Goal: Navigation & Orientation: Find specific page/section

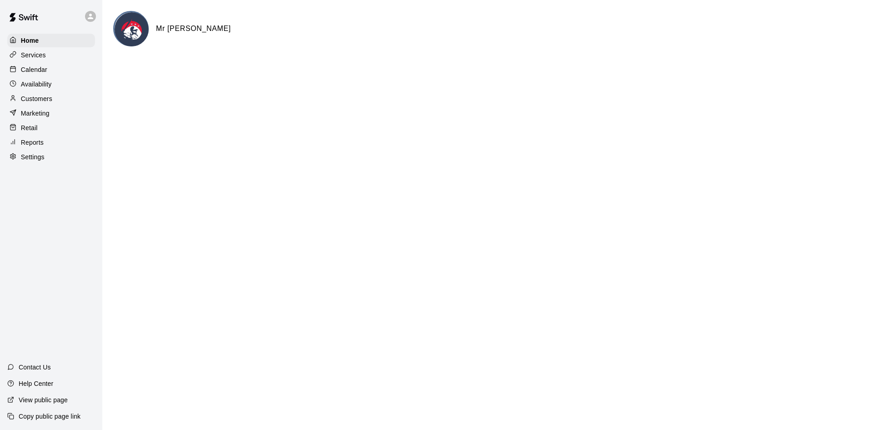
click at [19, 98] on div at bounding box center [15, 99] width 11 height 9
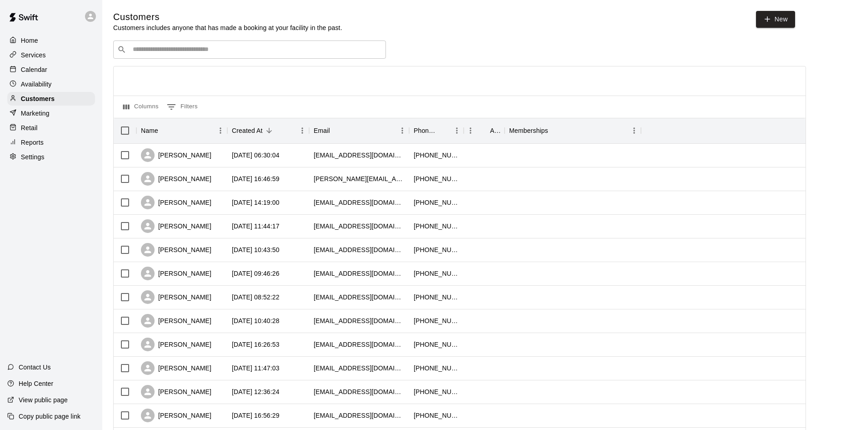
click at [68, 75] on div "Calendar" at bounding box center [51, 70] width 88 height 14
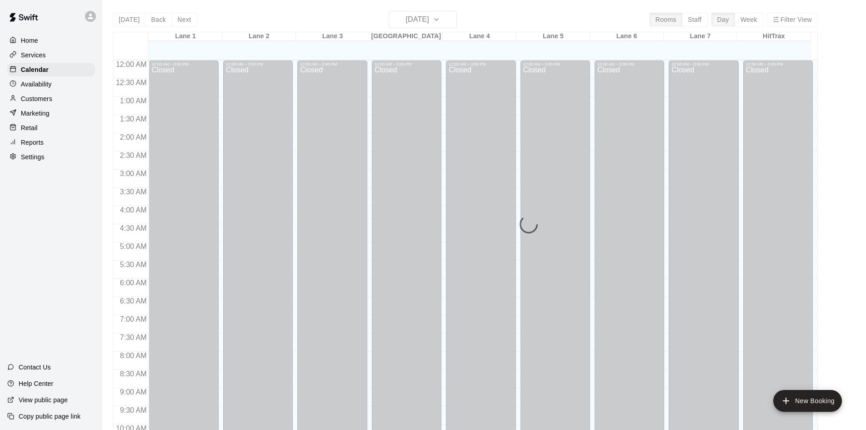
scroll to position [466, 0]
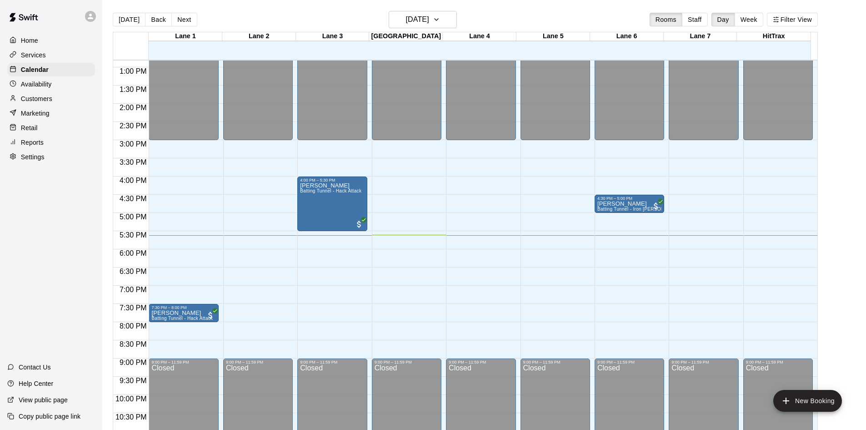
click at [274, 19] on div "Today Back Next Monday Aug 18 Rooms Staff Day Week Filter View" at bounding box center [465, 21] width 705 height 21
click at [273, 16] on div "Today Back Next Monday Aug 18 Rooms Staff Day Week Filter View" at bounding box center [465, 21] width 705 height 21
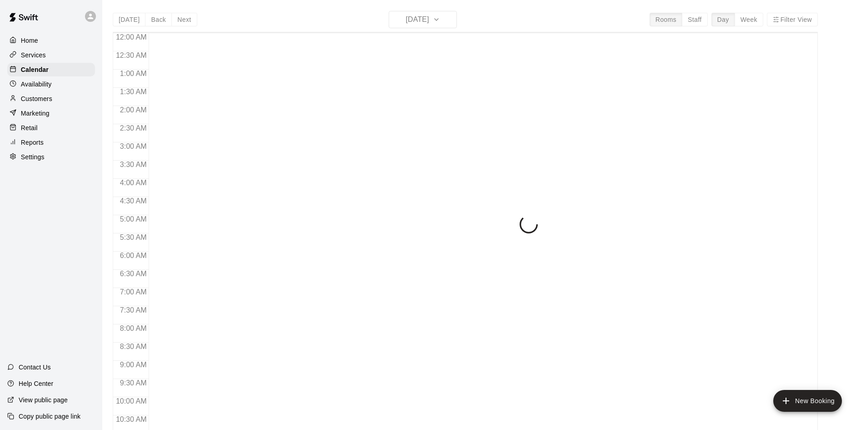
scroll to position [466, 0]
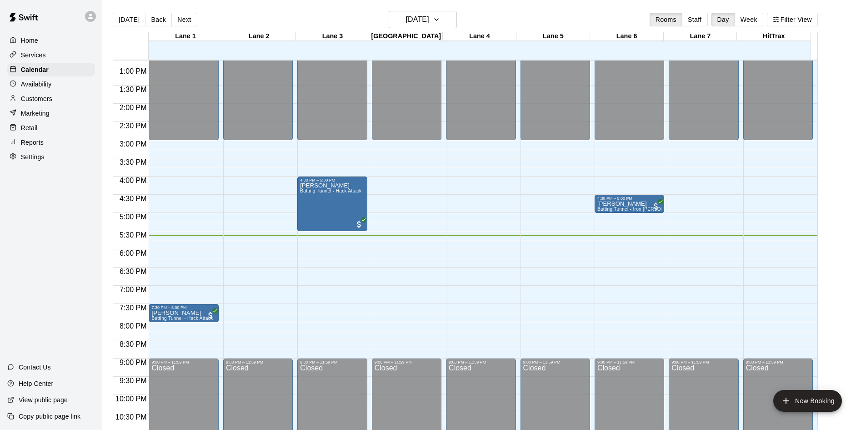
click at [59, 269] on div "Home Services Calendar Availability Customers Marketing Retail Reports Settings…" at bounding box center [51, 215] width 102 height 430
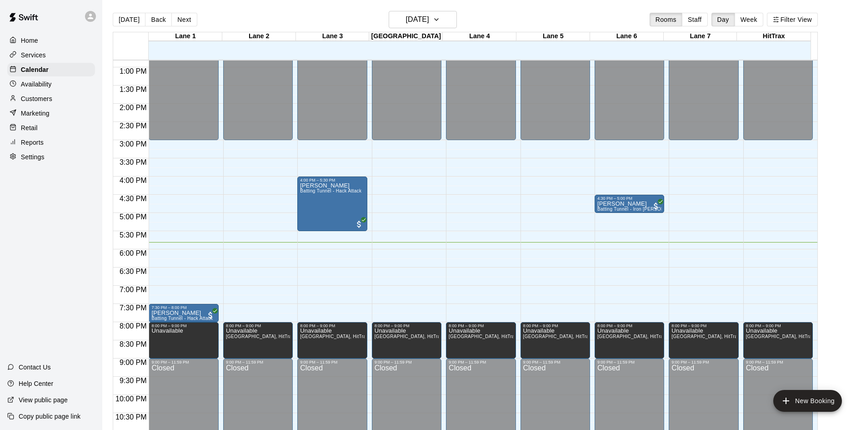
click at [55, 246] on div "Home Services Calendar Availability Customers Marketing Retail Reports Settings…" at bounding box center [51, 215] width 102 height 430
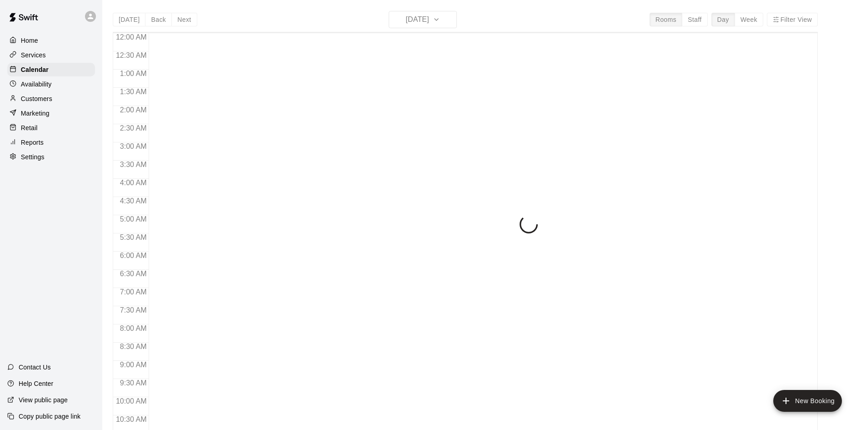
scroll to position [466, 0]
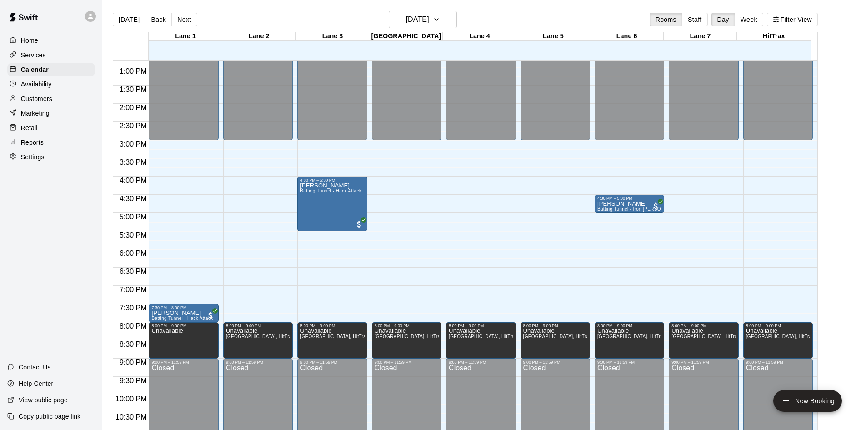
click at [517, 9] on main "Today Back Next Monday Aug 18 Rooms Staff Day Week Filter View Lane 1 18 Mon La…" at bounding box center [484, 222] width 764 height 444
drag, startPoint x: 490, startPoint y: 21, endPoint x: 363, endPoint y: 17, distance: 126.9
click at [366, 18] on div "Today Back Next Monday Aug 18 Rooms Staff Day Week Filter View" at bounding box center [465, 21] width 705 height 21
drag, startPoint x: 363, startPoint y: 17, endPoint x: 468, endPoint y: 16, distance: 105.0
click at [468, 16] on div "Today Back Next Monday Aug 18 Rooms Staff Day Week Filter View" at bounding box center [465, 21] width 705 height 21
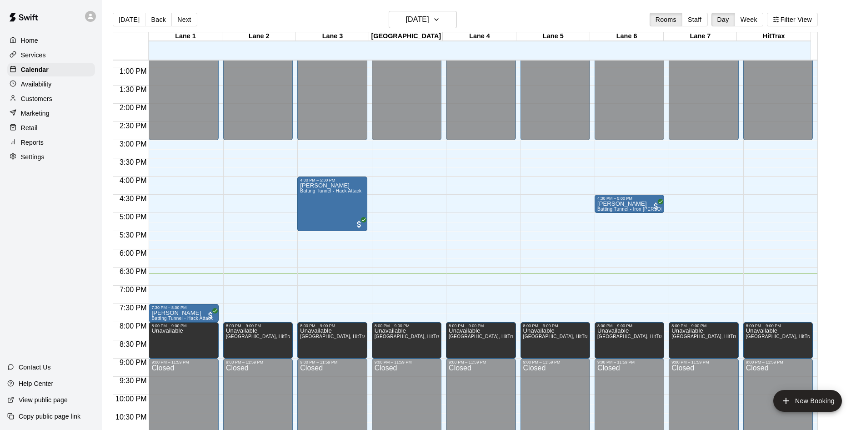
click at [55, 243] on div "Home Services Calendar Availability Customers Marketing Retail Reports Settings…" at bounding box center [51, 215] width 102 height 430
click at [504, 22] on div "[DATE] Back [DATE][DATE] Rooms Staff Day Week Filter View" at bounding box center [465, 21] width 705 height 21
click at [504, 22] on div "Today Back Next Monday Aug 18 Rooms Staff Day Week Filter View" at bounding box center [465, 21] width 705 height 21
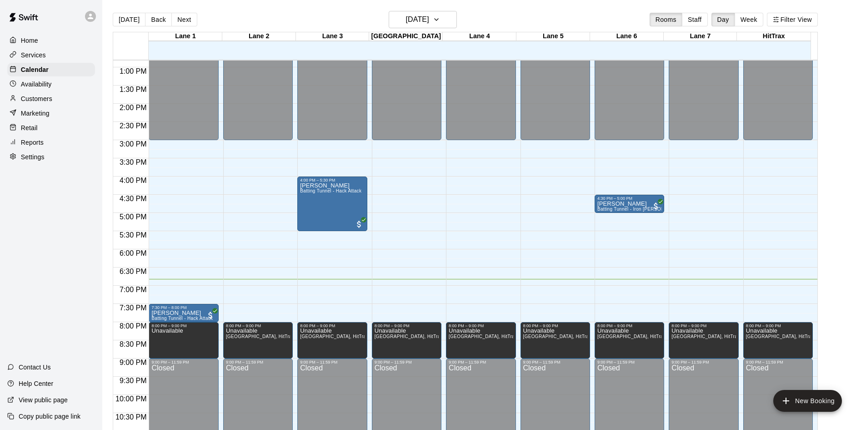
click at [89, 210] on div "Home Services Calendar Availability Customers Marketing Retail Reports Settings…" at bounding box center [51, 215] width 102 height 430
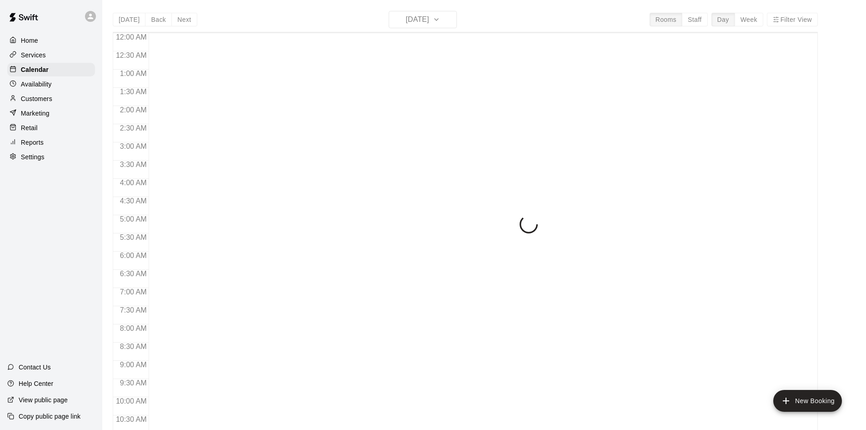
scroll to position [466, 0]
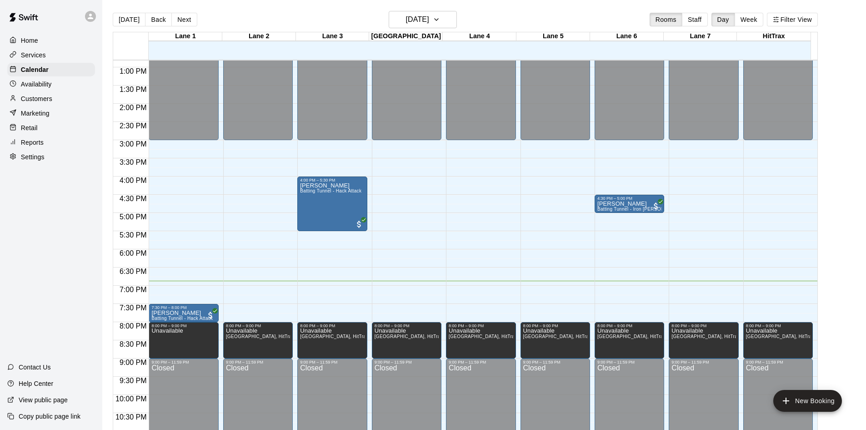
click at [49, 214] on div "Home Services Calendar Availability Customers Marketing Retail Reports Settings…" at bounding box center [51, 215] width 102 height 430
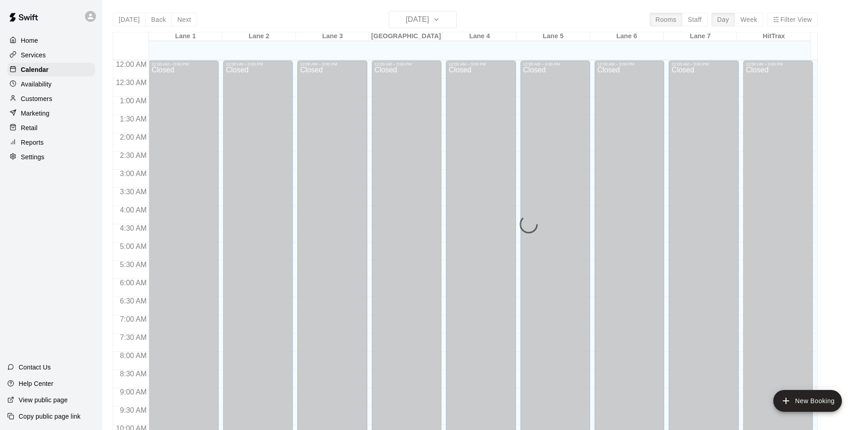
scroll to position [466, 0]
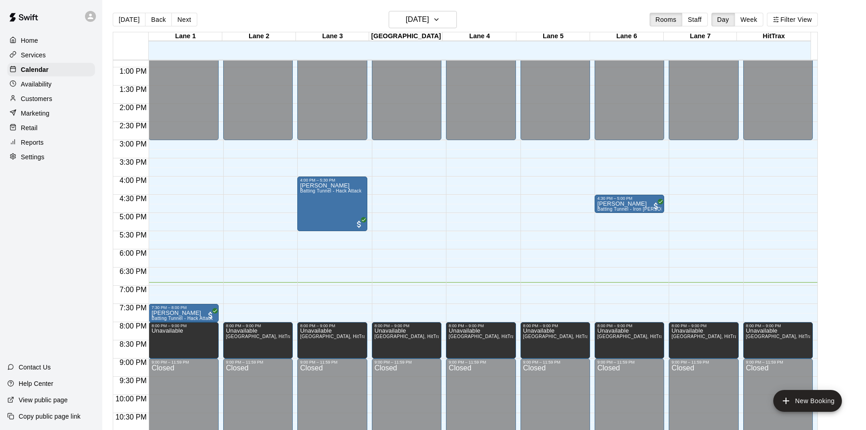
click at [565, 19] on div "Today Back Next Monday Aug 18 Rooms Staff Day Week Filter View" at bounding box center [465, 21] width 705 height 21
click at [82, 252] on div "Home Services Calendar Availability Customers Marketing Retail Reports Settings…" at bounding box center [51, 215] width 102 height 430
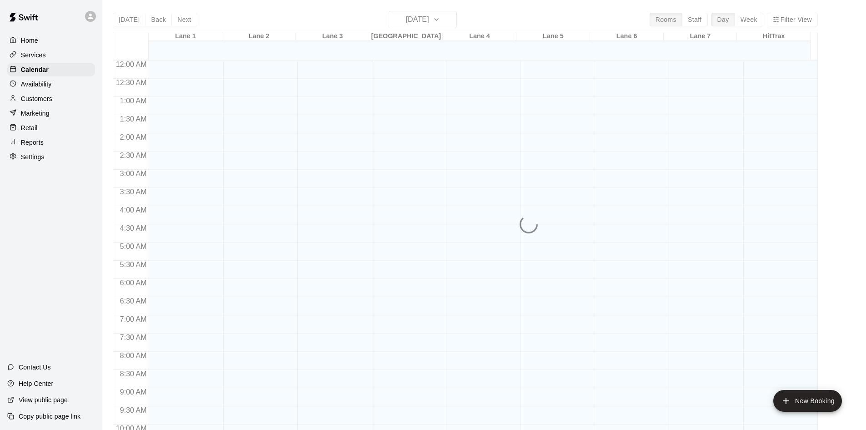
scroll to position [466, 0]
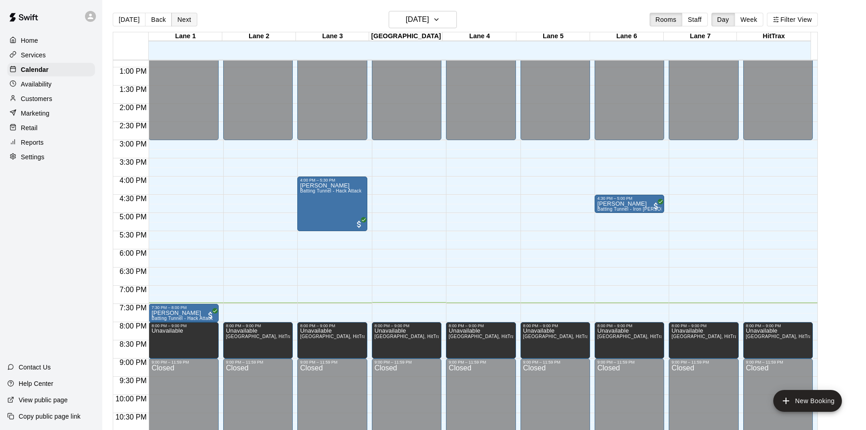
click at [185, 19] on button "Next" at bounding box center [183, 20] width 25 height 14
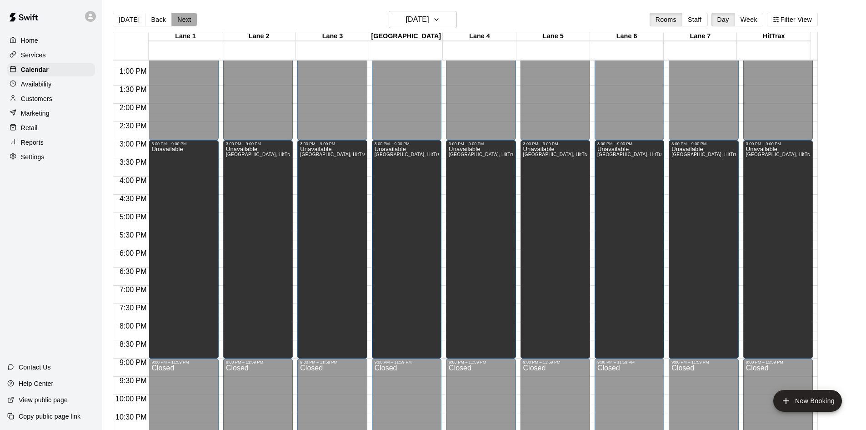
click at [185, 19] on button "Next" at bounding box center [183, 20] width 25 height 14
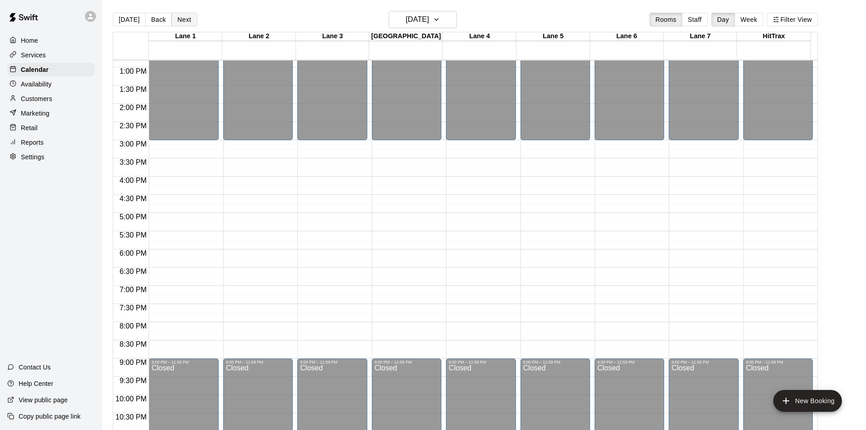
click at [185, 19] on button "Next" at bounding box center [183, 20] width 25 height 14
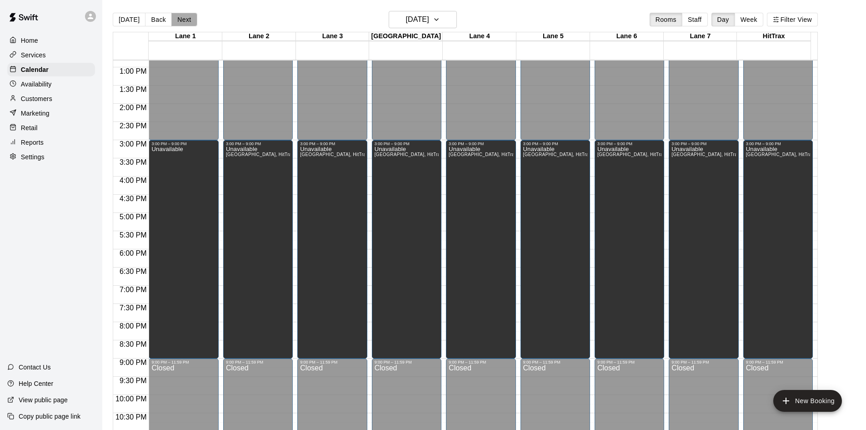
click at [185, 19] on button "Next" at bounding box center [183, 20] width 25 height 14
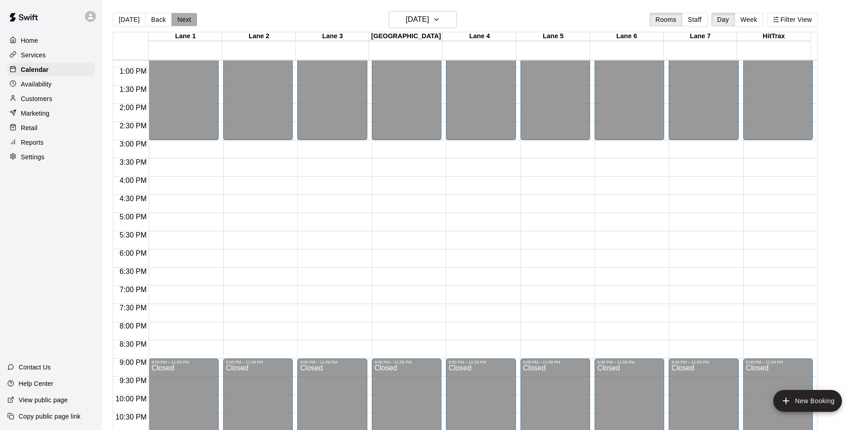
click at [185, 19] on button "Next" at bounding box center [183, 20] width 25 height 14
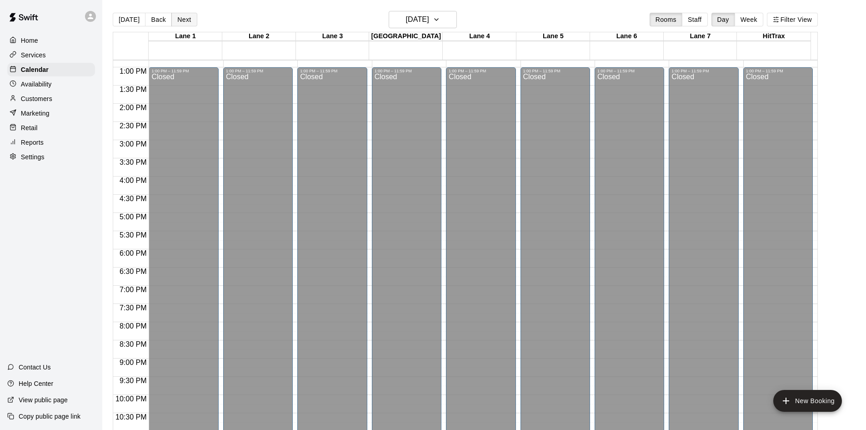
click at [185, 19] on button "Next" at bounding box center [183, 20] width 25 height 14
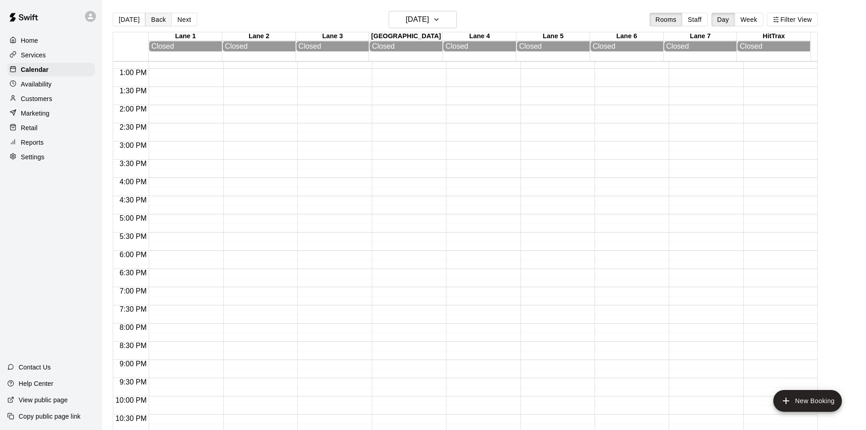
click at [149, 21] on button "Back" at bounding box center [158, 20] width 27 height 14
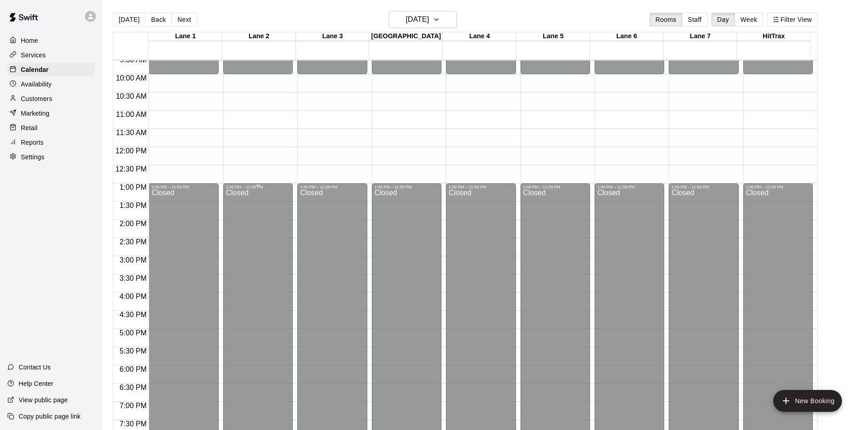
scroll to position [239, 0]
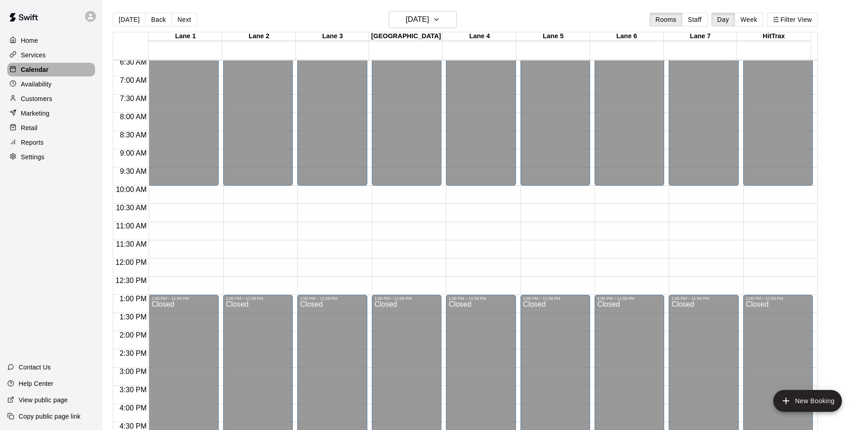
click at [51, 72] on div "Calendar" at bounding box center [51, 70] width 88 height 14
click at [55, 223] on div "Home Services Calendar Availability Customers Marketing Retail Reports Settings…" at bounding box center [51, 215] width 102 height 430
